Goal: Check status

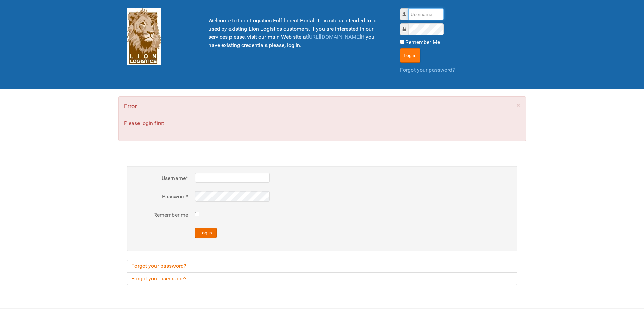
type input "Lion"
click at [409, 58] on button "Log in" at bounding box center [410, 55] width 20 height 14
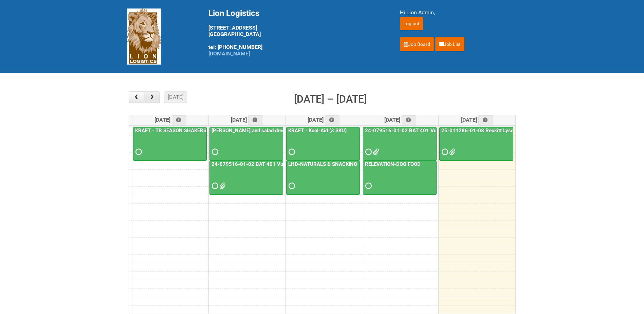
click at [154, 98] on span "button" at bounding box center [152, 96] width 6 height 5
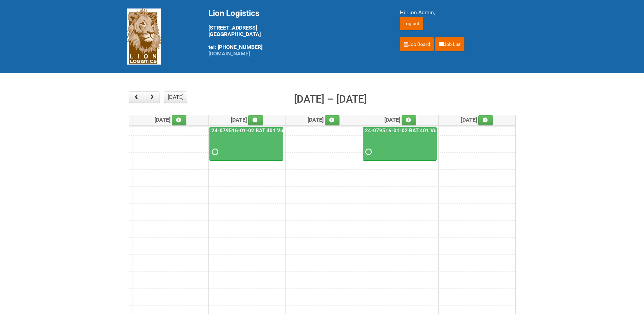
click at [246, 131] on link "24-079516-01-02 BAT 401 Vuse Box RCT" at bounding box center [260, 130] width 101 height 6
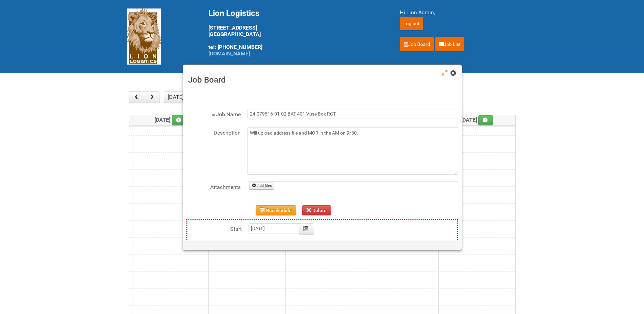
drag, startPoint x: 455, startPoint y: 73, endPoint x: 449, endPoint y: 74, distance: 5.9
click at [454, 73] on span at bounding box center [453, 73] width 5 height 5
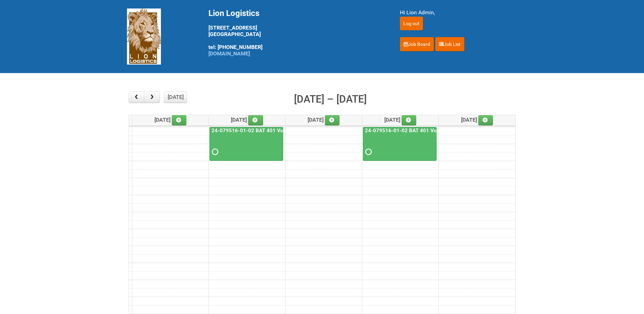
click at [240, 129] on link "24-079516-01-02 BAT 401 Vuse Box RCT" at bounding box center [260, 130] width 101 height 6
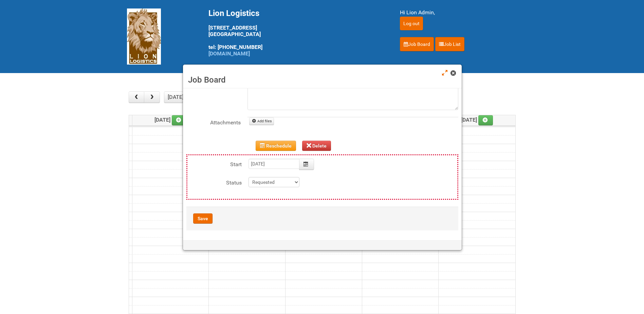
click at [453, 72] on span at bounding box center [453, 73] width 5 height 5
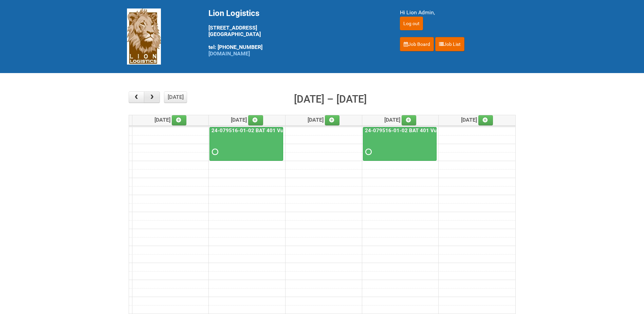
click at [154, 97] on span "button" at bounding box center [152, 96] width 6 height 5
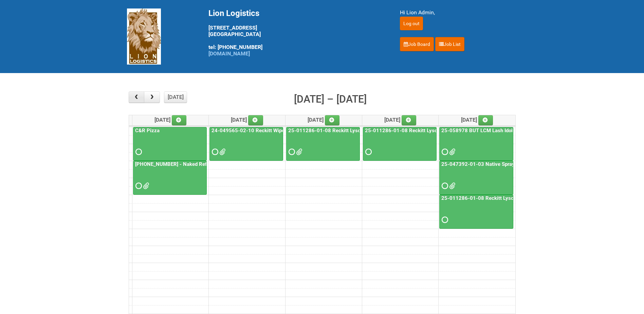
click at [134, 100] on span "button" at bounding box center [136, 96] width 6 height 5
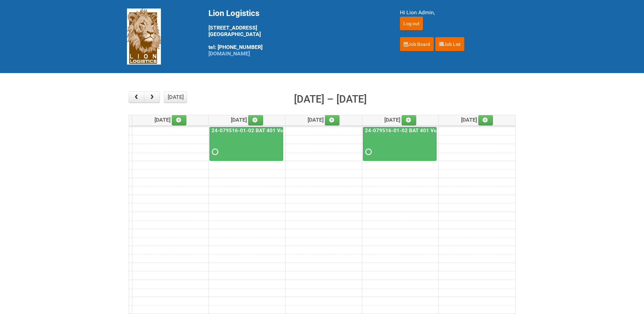
click at [401, 129] on link "24-079516-01-02 BAT 401 Vuse Box RCT" at bounding box center [414, 130] width 101 height 6
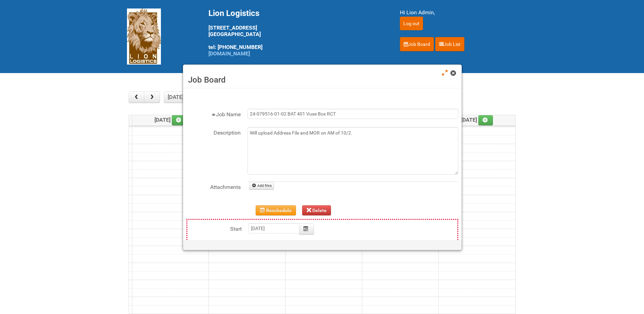
click at [451, 71] on span at bounding box center [453, 73] width 5 height 5
